Goal: Check status: Check status

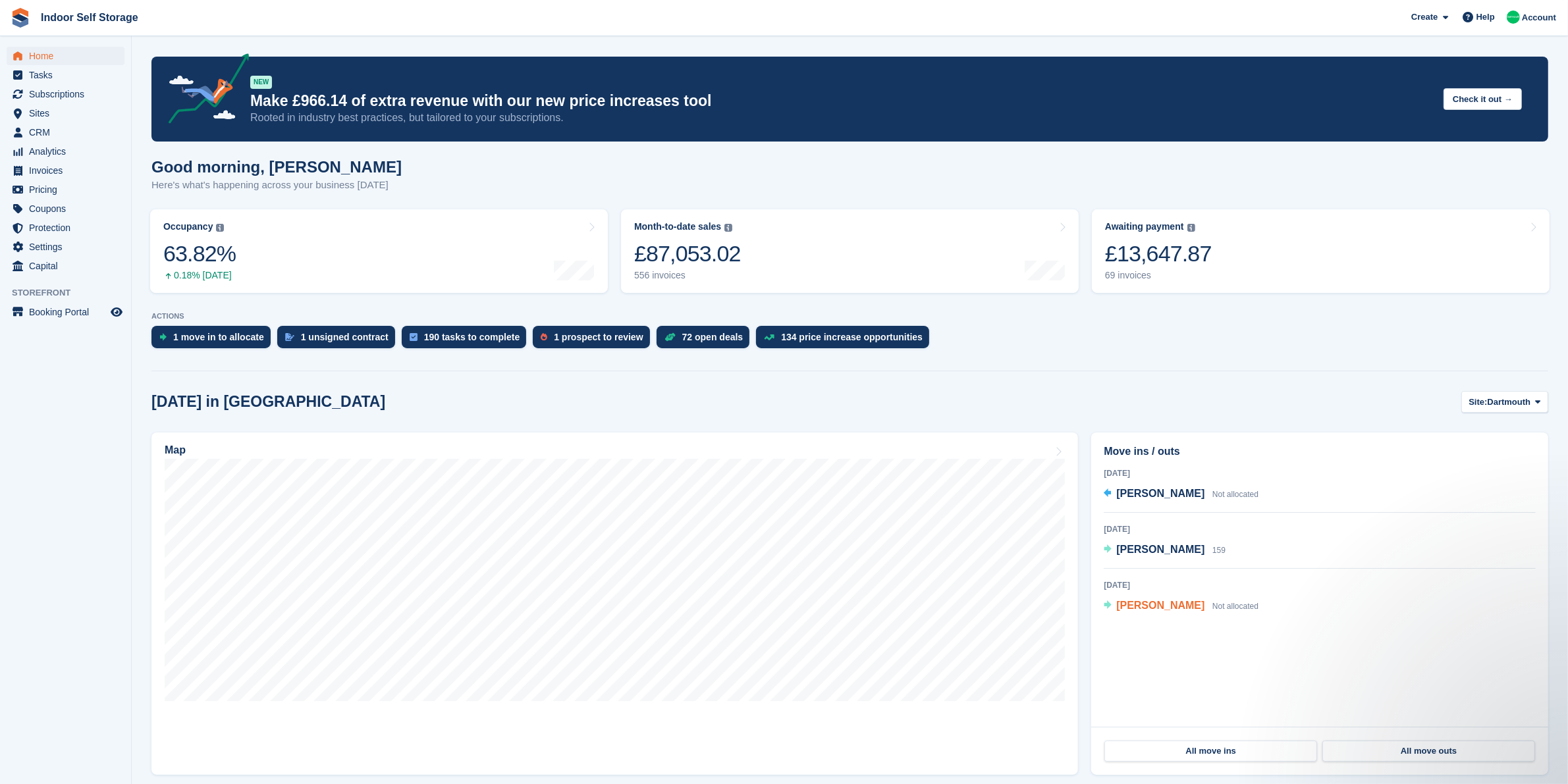
click at [1149, 608] on span "[PERSON_NAME]" at bounding box center [1160, 605] width 88 height 11
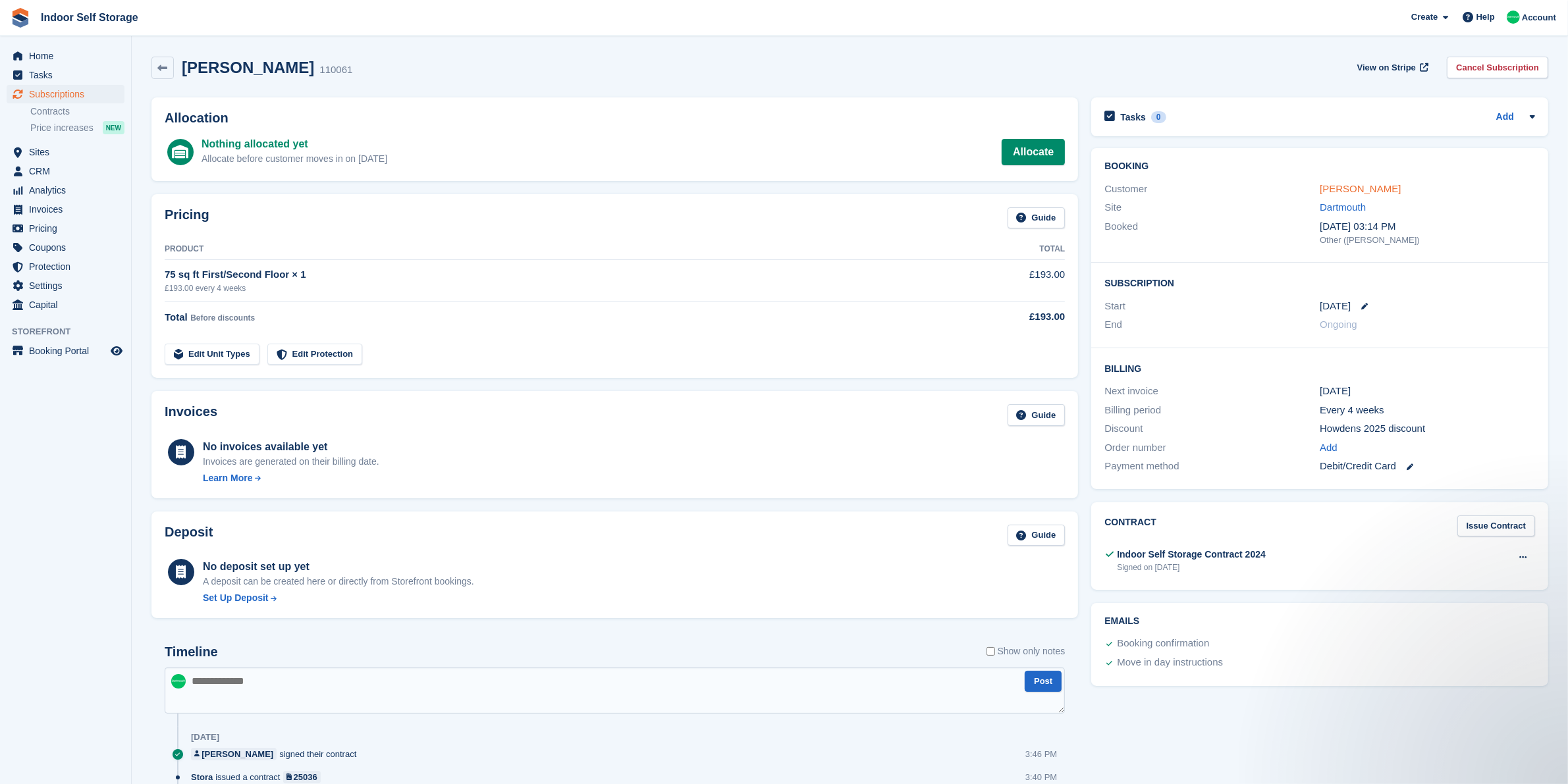
click at [1331, 192] on link "[PERSON_NAME]" at bounding box center [1360, 189] width 81 height 11
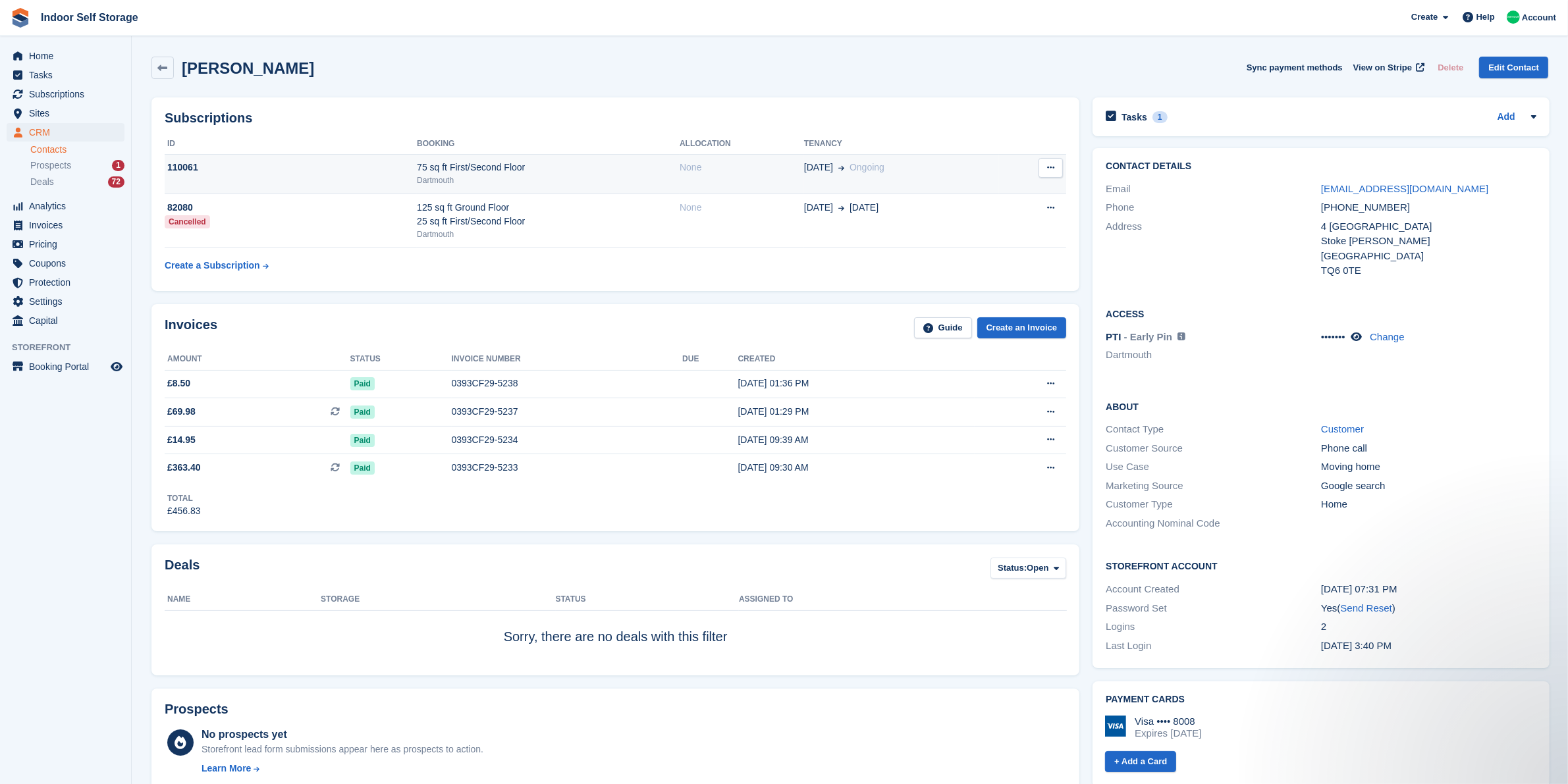
click at [739, 165] on div "None" at bounding box center [742, 167] width 125 height 14
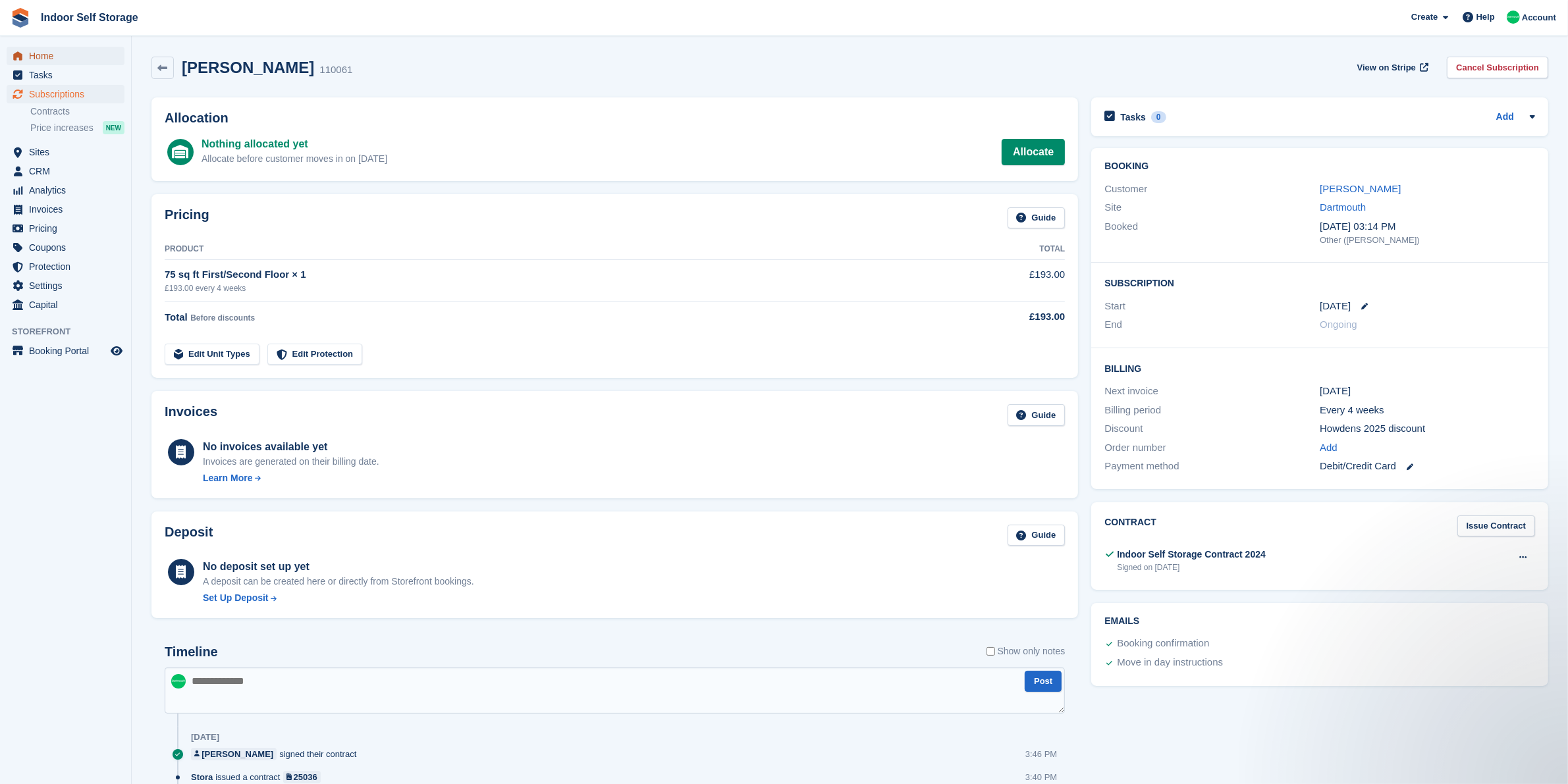
click at [93, 60] on span "Home" at bounding box center [69, 56] width 79 height 19
